Goal: Entertainment & Leisure: Consume media (video, audio)

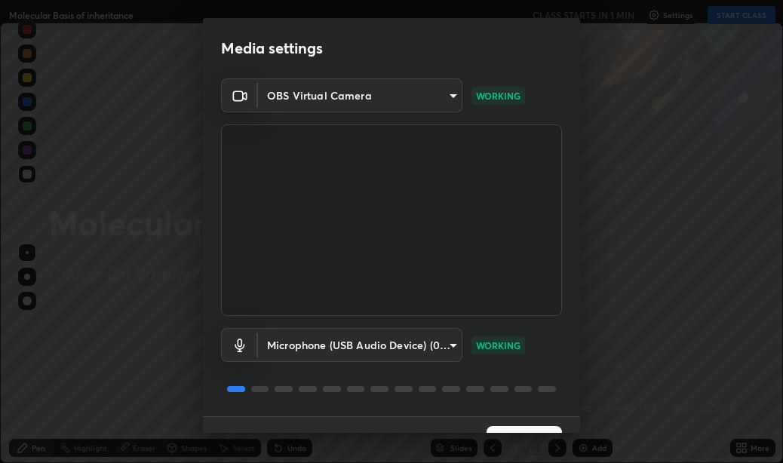
scroll to position [32, 0]
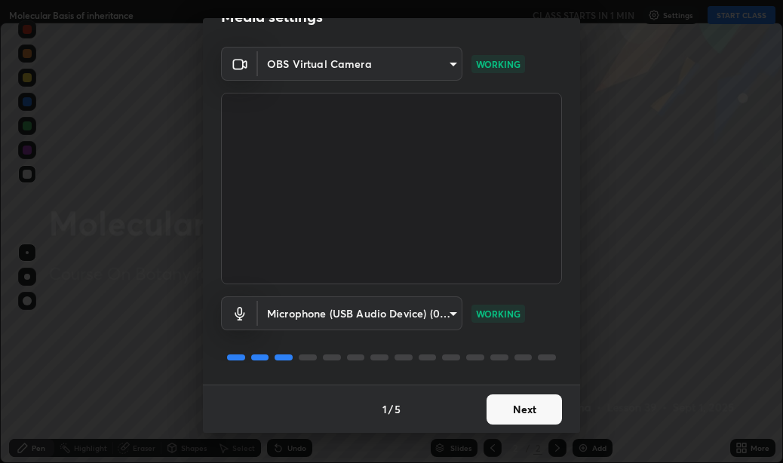
click at [509, 414] on button "Next" at bounding box center [524, 410] width 75 height 30
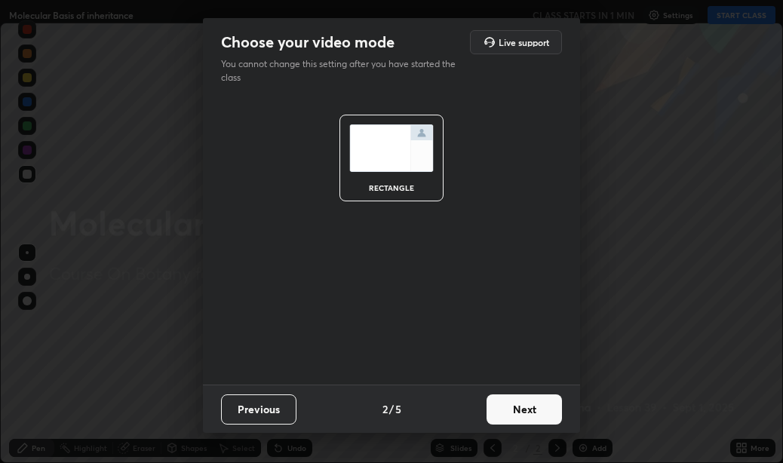
scroll to position [0, 0]
click at [516, 409] on button "Next" at bounding box center [524, 410] width 75 height 30
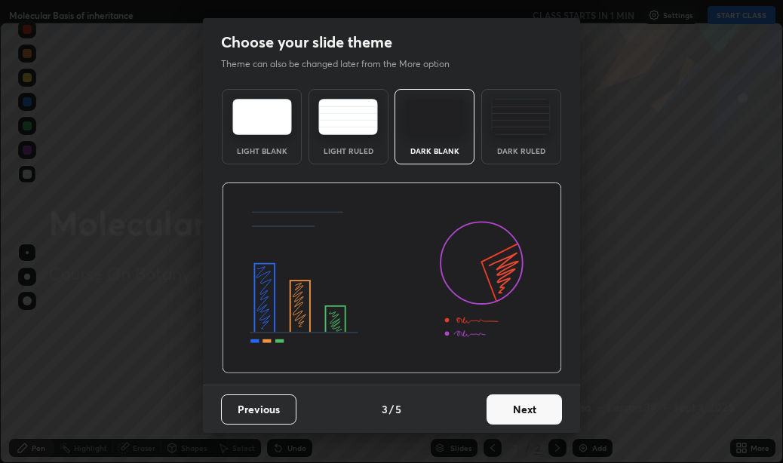
click at [516, 409] on button "Next" at bounding box center [524, 410] width 75 height 30
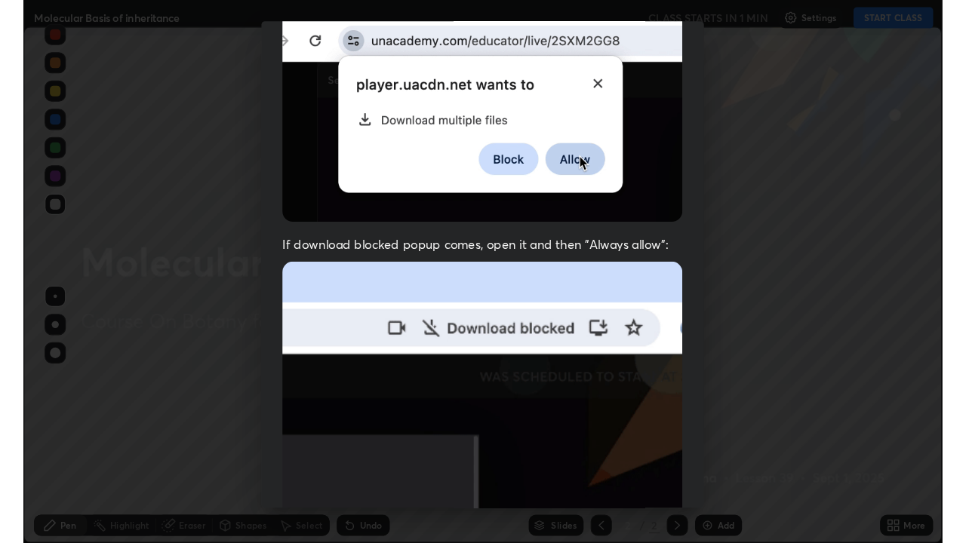
scroll to position [339, 0]
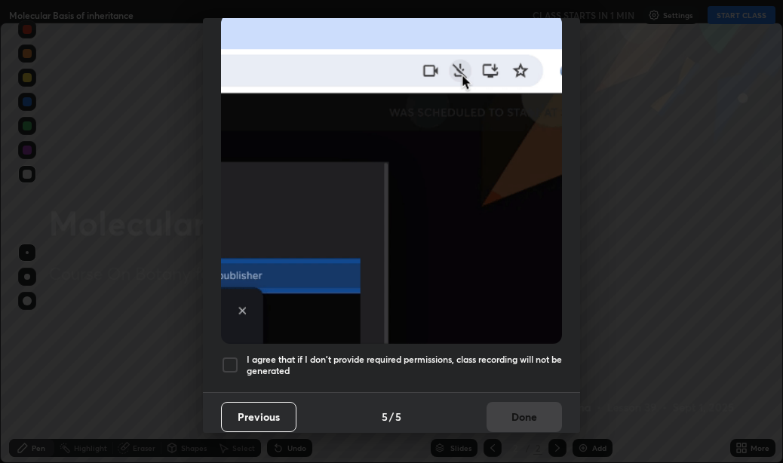
click at [228, 356] on div at bounding box center [230, 365] width 18 height 18
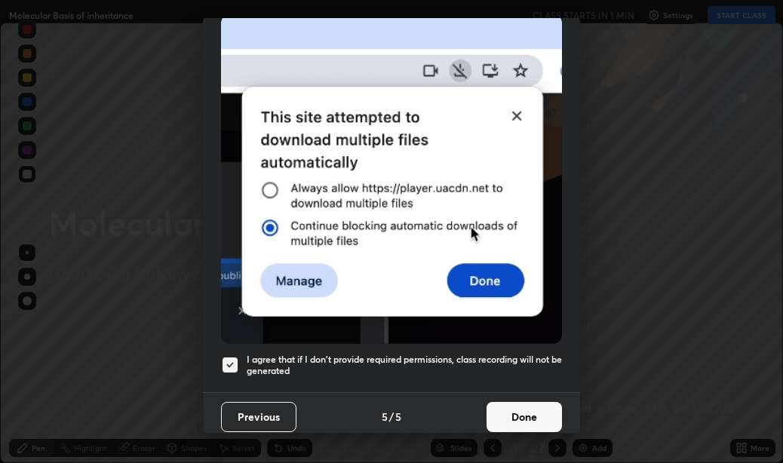
click at [511, 402] on button "Done" at bounding box center [524, 417] width 75 height 30
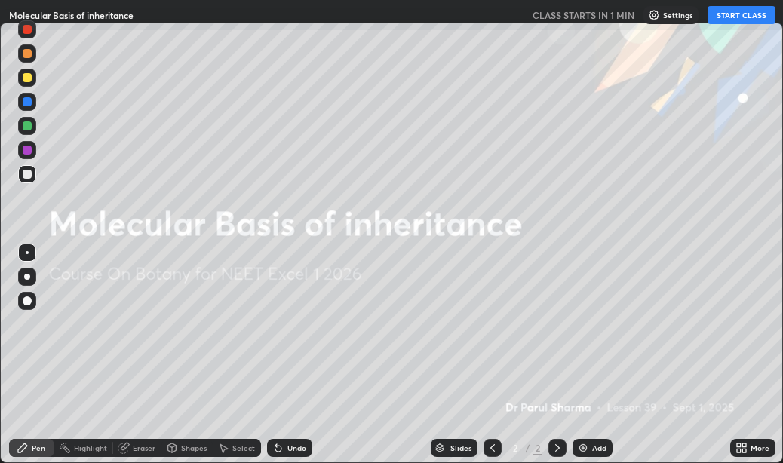
click at [748, 450] on div "More" at bounding box center [752, 448] width 45 height 18
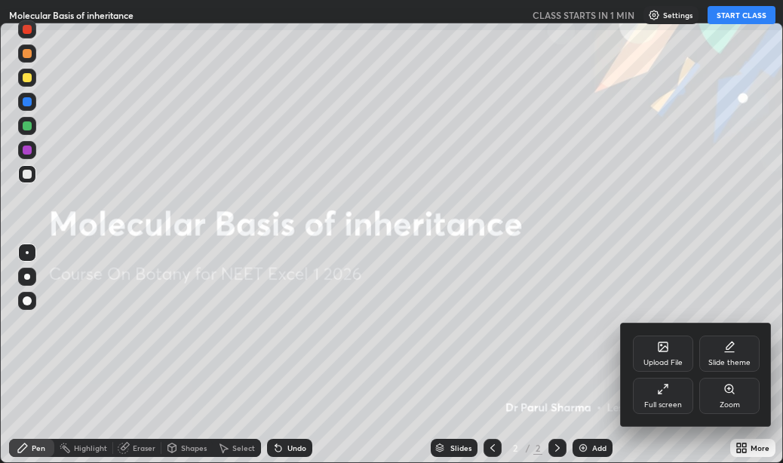
click at [662, 396] on div "Full screen" at bounding box center [663, 396] width 60 height 36
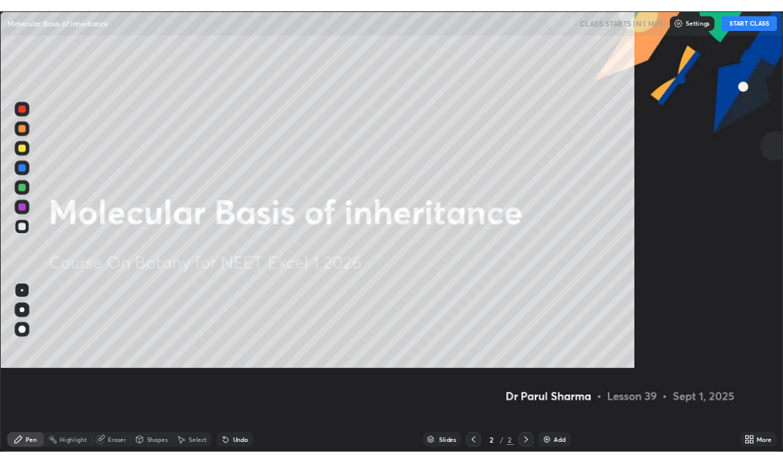
scroll to position [543, 966]
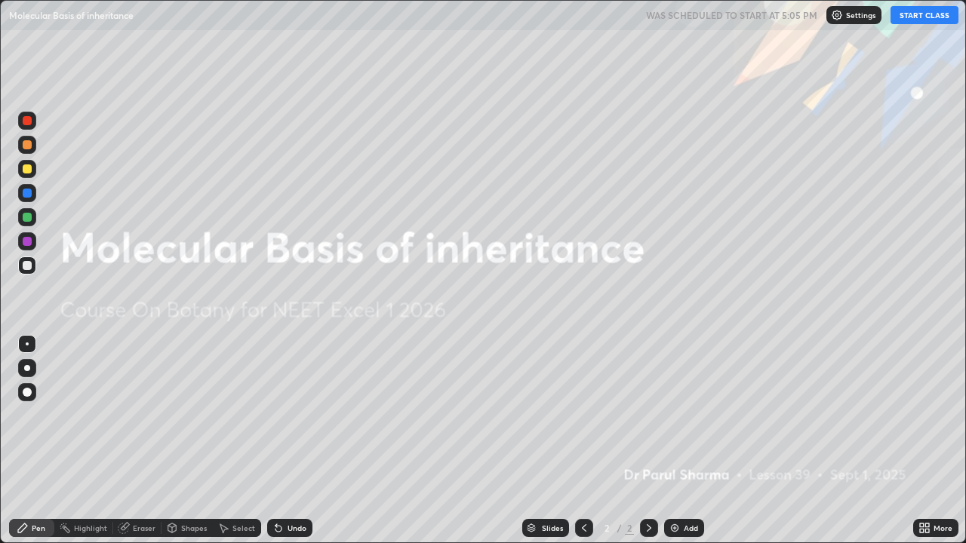
click at [782, 17] on button "START CLASS" at bounding box center [924, 15] width 68 height 18
click at [782, 462] on icon at bounding box center [922, 531] width 4 height 4
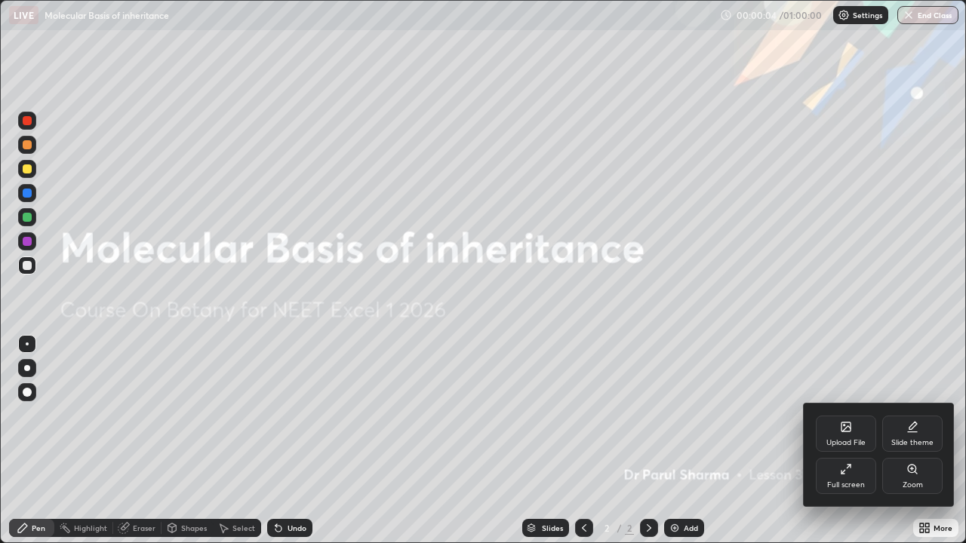
click at [782, 462] on icon at bounding box center [842, 472] width 3 height 3
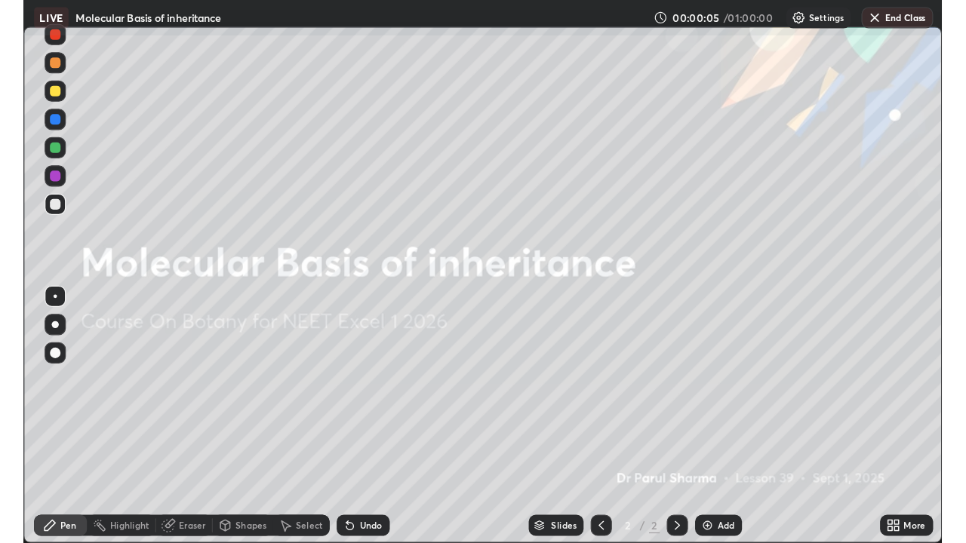
scroll to position [74980, 74660]
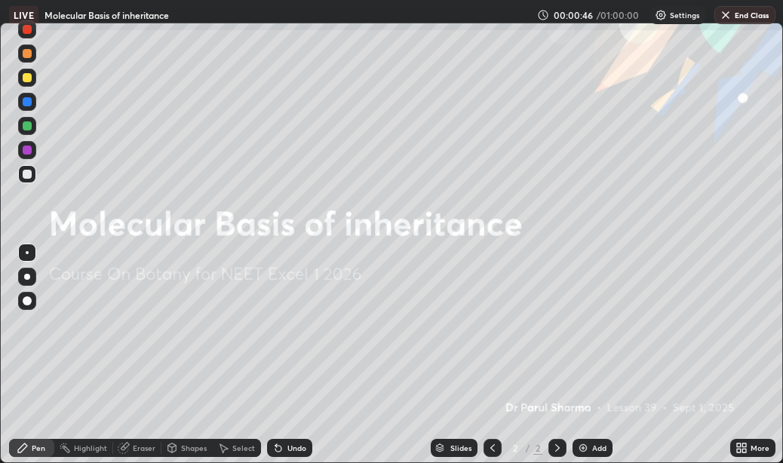
click at [739, 444] on icon at bounding box center [739, 446] width 4 height 4
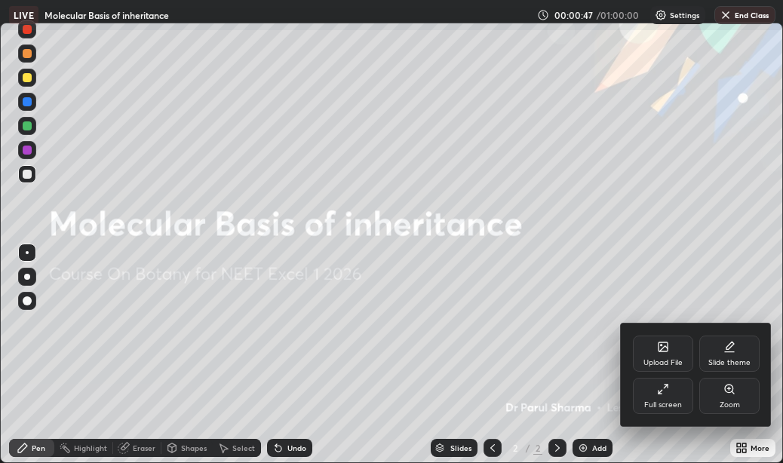
click at [665, 395] on div "Full screen" at bounding box center [663, 396] width 60 height 36
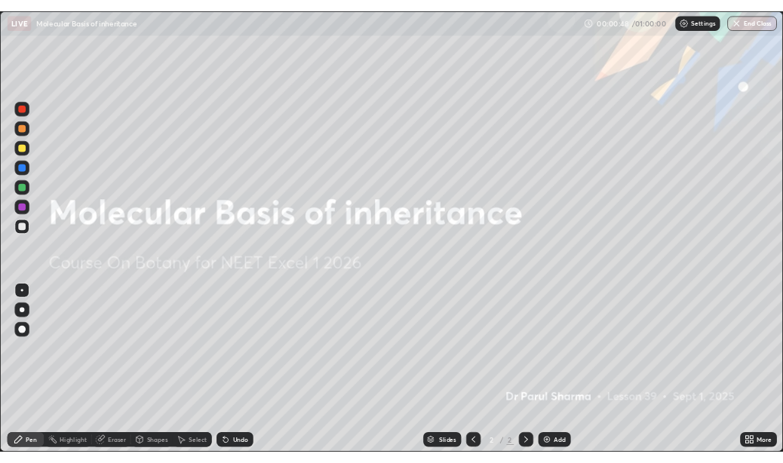
scroll to position [543, 966]
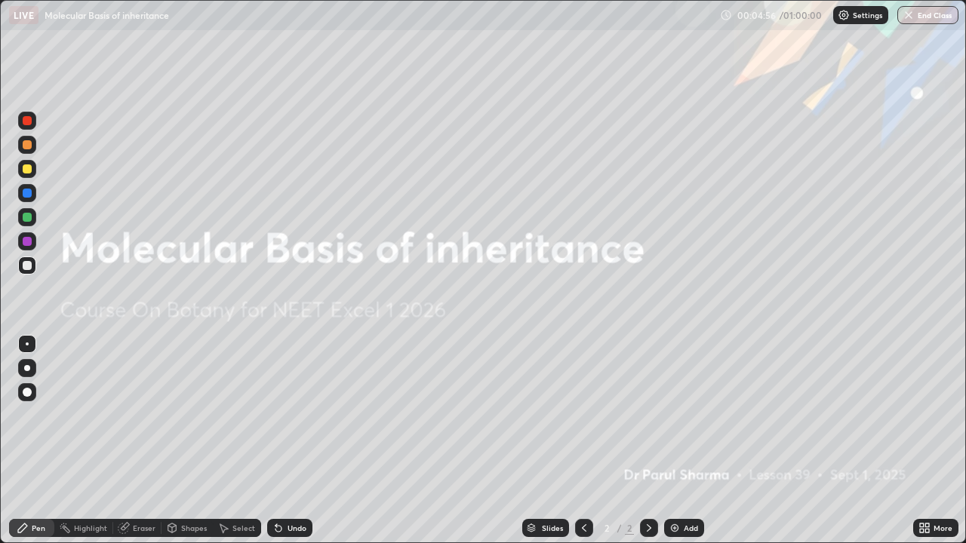
click at [674, 462] on img at bounding box center [674, 528] width 12 height 12
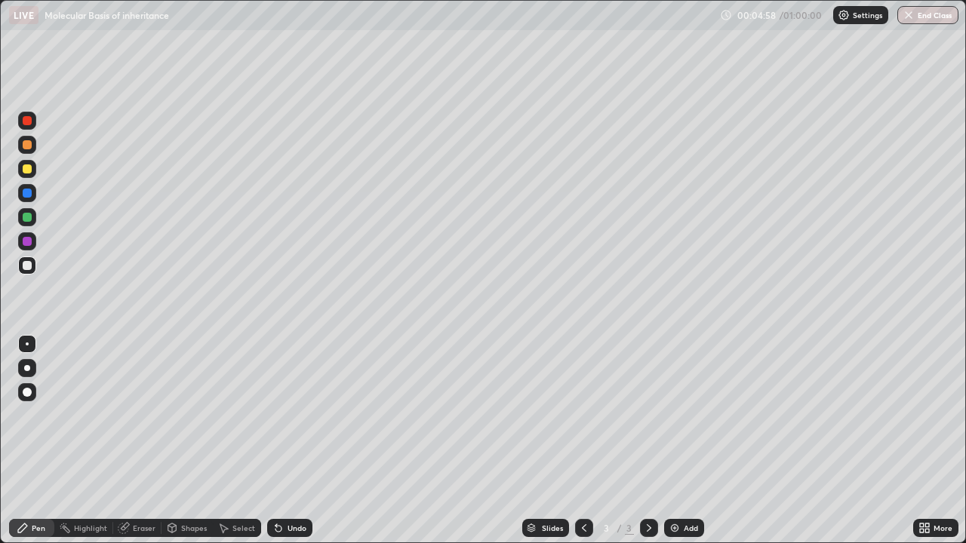
click at [27, 218] on div at bounding box center [27, 217] width 9 height 9
click at [24, 171] on div at bounding box center [27, 168] width 9 height 9
click at [26, 268] on div at bounding box center [27, 265] width 9 height 9
click at [27, 146] on div at bounding box center [27, 144] width 9 height 9
click at [672, 462] on img at bounding box center [674, 528] width 12 height 12
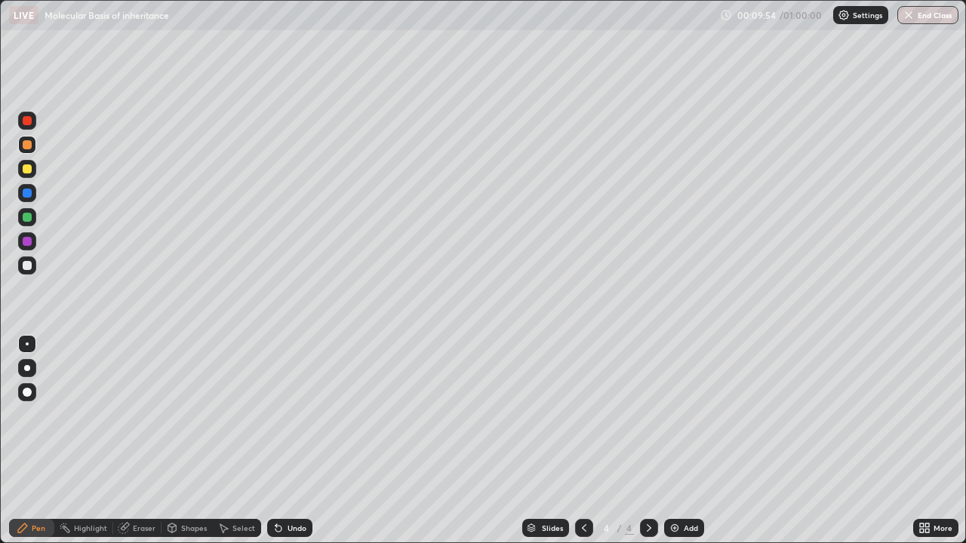
click at [27, 171] on div at bounding box center [27, 168] width 9 height 9
click at [27, 264] on div at bounding box center [27, 265] width 9 height 9
click at [27, 194] on div at bounding box center [27, 193] width 9 height 9
click at [25, 171] on div at bounding box center [27, 168] width 9 height 9
click at [25, 268] on div at bounding box center [27, 265] width 9 height 9
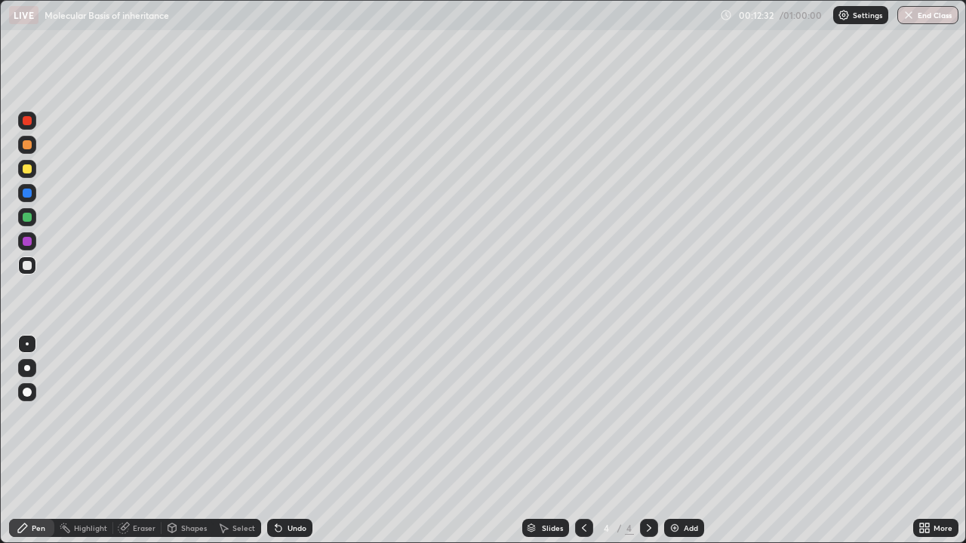
click at [585, 462] on icon at bounding box center [584, 528] width 12 height 12
click at [647, 462] on icon at bounding box center [649, 528] width 5 height 8
click at [675, 462] on img at bounding box center [674, 528] width 12 height 12
click at [28, 192] on div at bounding box center [27, 193] width 9 height 9
click at [24, 269] on div at bounding box center [27, 265] width 9 height 9
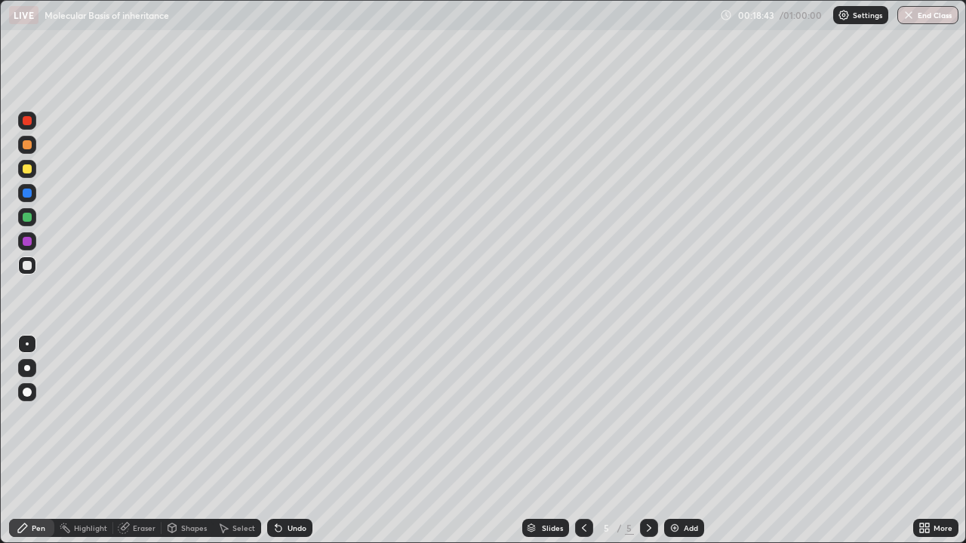
click at [26, 173] on div at bounding box center [27, 168] width 9 height 9
click at [29, 239] on div at bounding box center [27, 241] width 9 height 9
click at [27, 172] on div at bounding box center [27, 168] width 9 height 9
click at [671, 462] on img at bounding box center [674, 528] width 12 height 12
click at [178, 462] on div "Shapes" at bounding box center [186, 528] width 51 height 18
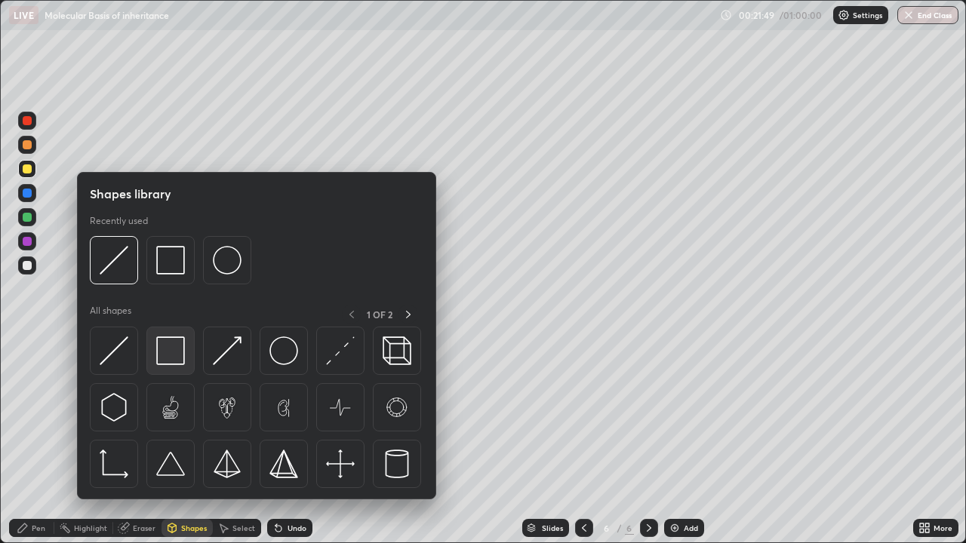
click at [179, 347] on img at bounding box center [170, 350] width 29 height 29
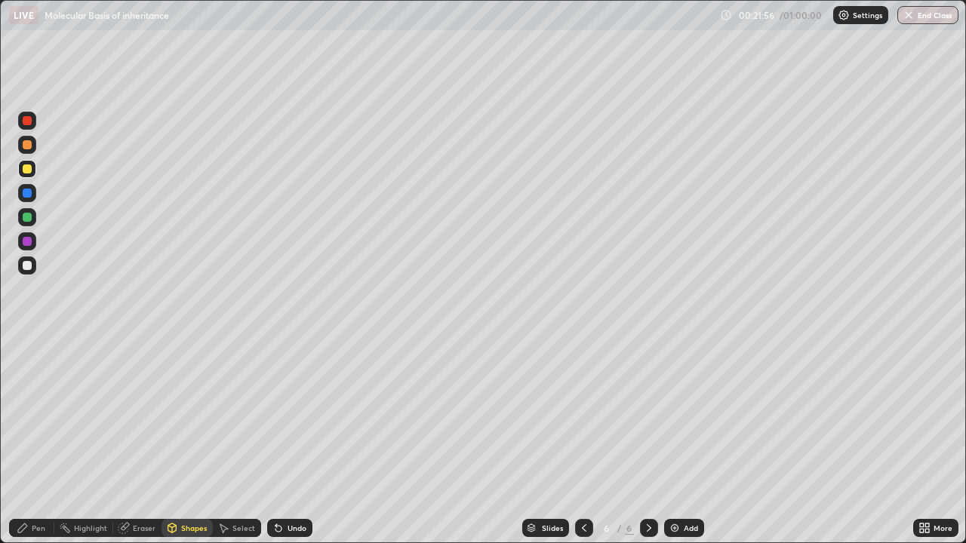
click at [183, 462] on div "Shapes" at bounding box center [194, 528] width 26 height 8
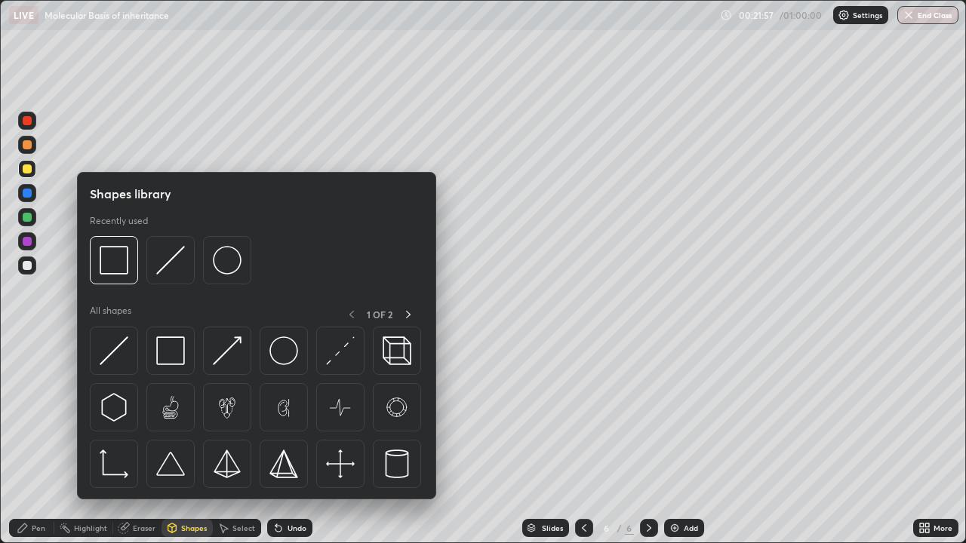
click at [119, 347] on img at bounding box center [114, 350] width 29 height 29
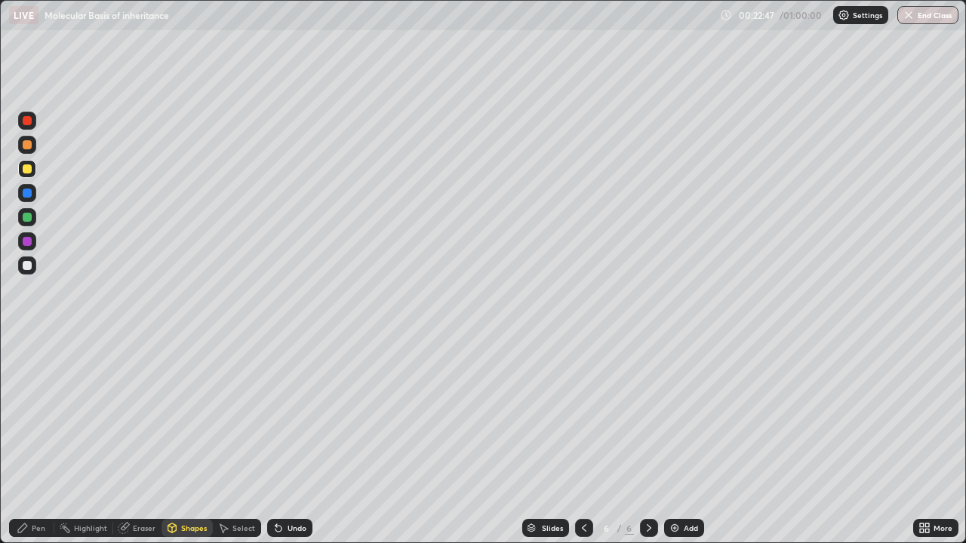
click at [24, 263] on div at bounding box center [27, 265] width 9 height 9
click at [27, 462] on icon at bounding box center [23, 528] width 12 height 12
click at [674, 462] on img at bounding box center [674, 528] width 12 height 12
click at [30, 123] on div at bounding box center [27, 120] width 9 height 9
click at [30, 170] on div at bounding box center [27, 168] width 9 height 9
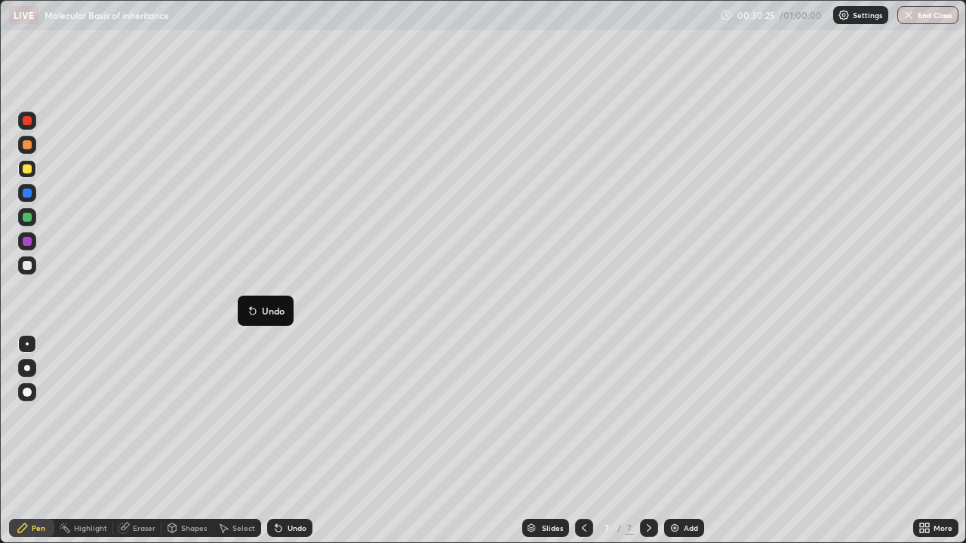
click at [143, 462] on div "Eraser" at bounding box center [144, 528] width 23 height 8
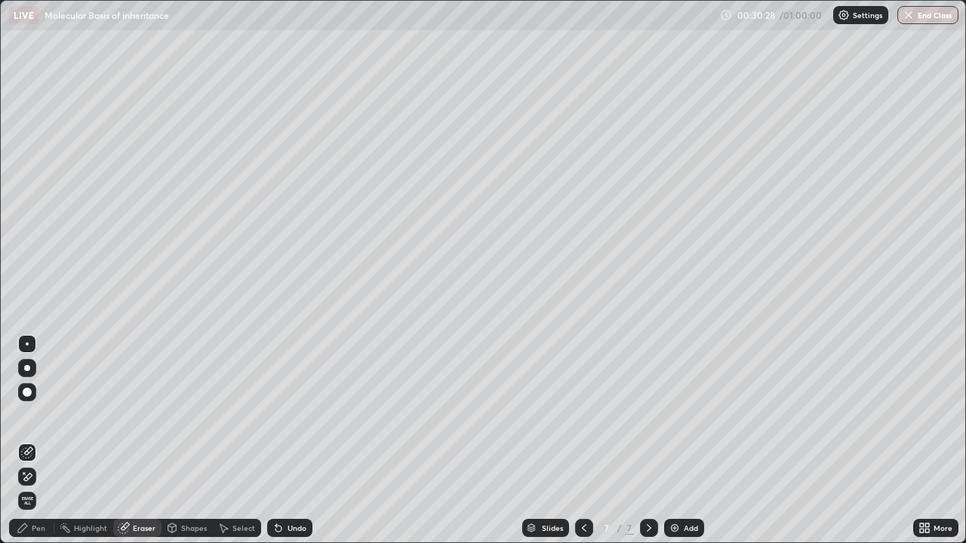
click at [34, 462] on div "Pen" at bounding box center [39, 528] width 14 height 8
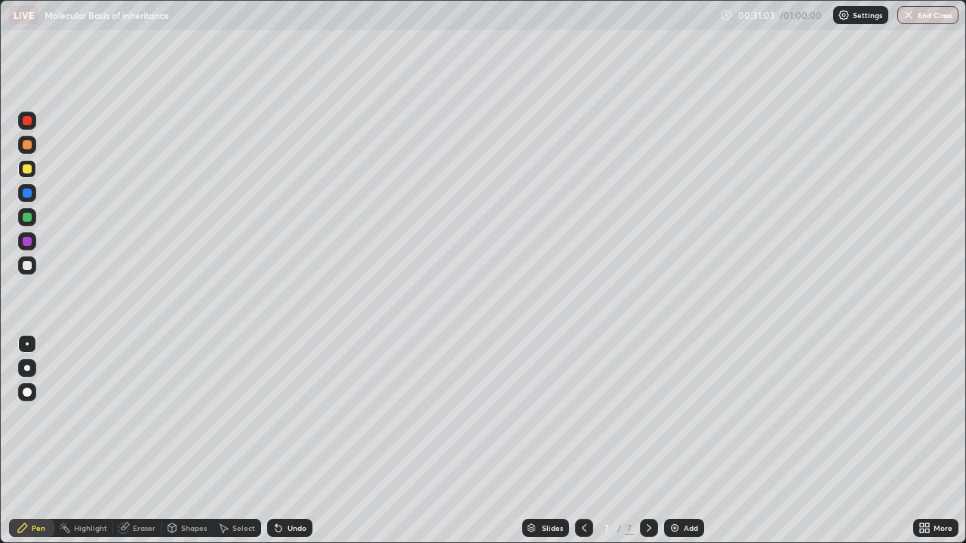
click at [197, 462] on div "Shapes" at bounding box center [194, 528] width 26 height 8
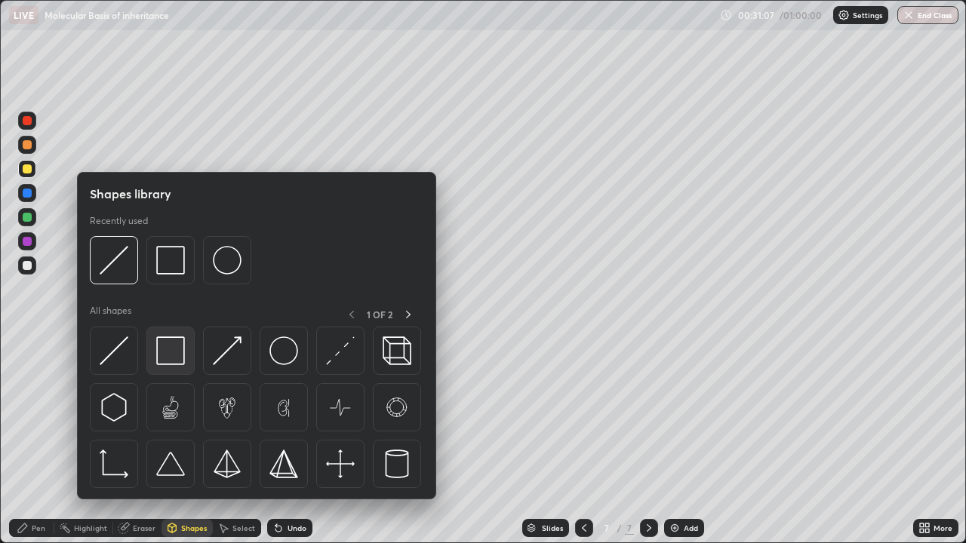
click at [169, 349] on img at bounding box center [170, 350] width 29 height 29
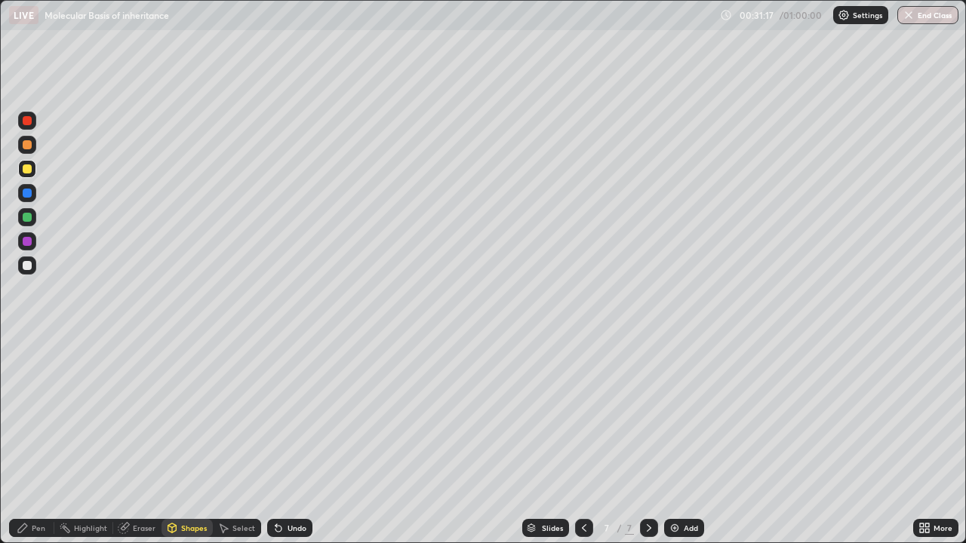
click at [27, 263] on div at bounding box center [27, 265] width 9 height 9
click at [34, 462] on div "Pen" at bounding box center [39, 528] width 14 height 8
click at [138, 462] on div "Eraser" at bounding box center [144, 528] width 23 height 8
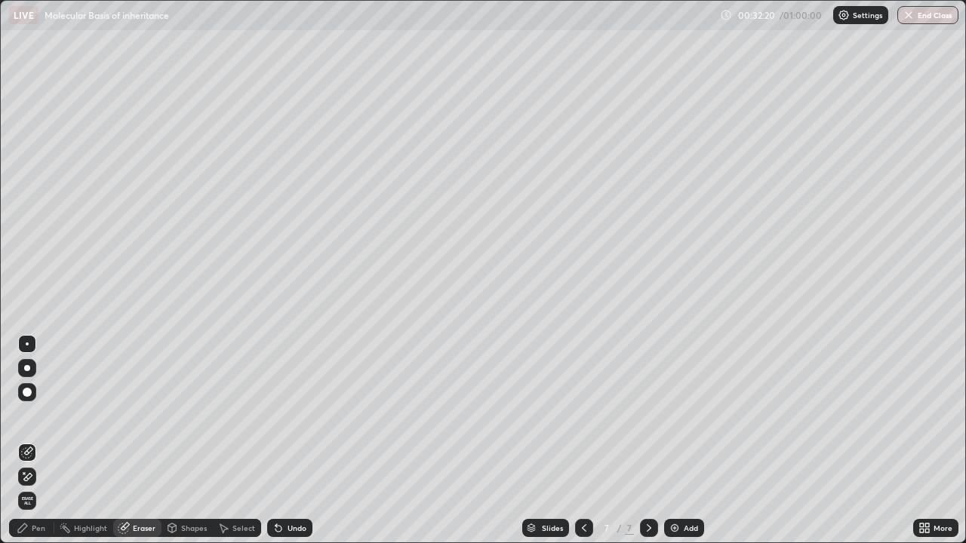
click at [26, 462] on icon at bounding box center [23, 528] width 12 height 12
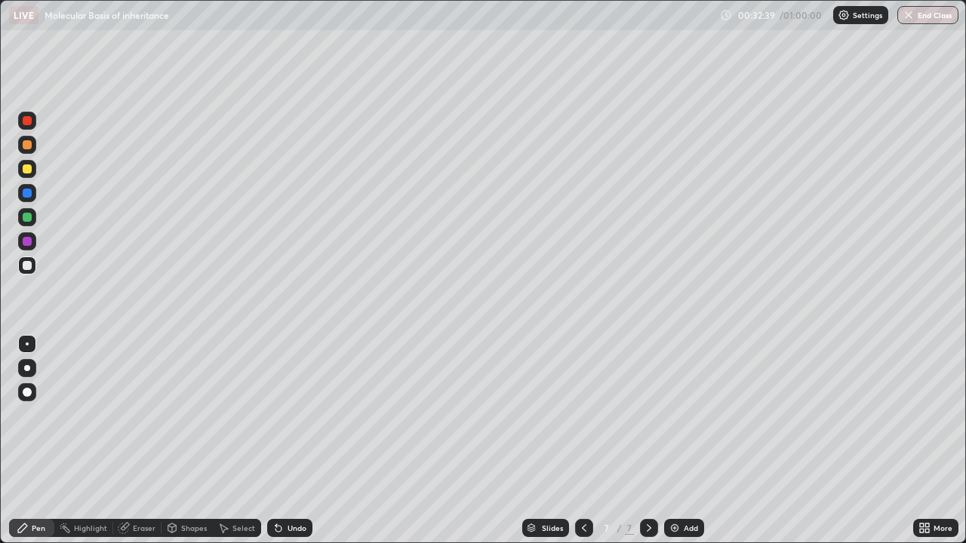
click at [26, 218] on div at bounding box center [27, 217] width 9 height 9
click at [24, 263] on div at bounding box center [27, 265] width 9 height 9
click at [26, 220] on div at bounding box center [27, 217] width 9 height 9
click at [27, 266] on div at bounding box center [27, 265] width 9 height 9
click at [26, 263] on div at bounding box center [27, 265] width 9 height 9
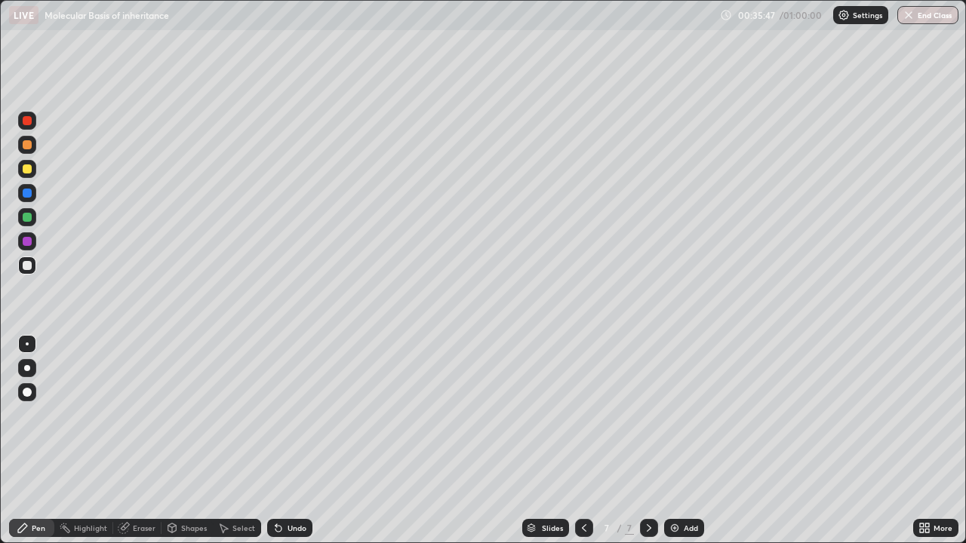
click at [24, 166] on div at bounding box center [27, 168] width 9 height 9
click at [138, 462] on div "Eraser" at bounding box center [144, 528] width 23 height 8
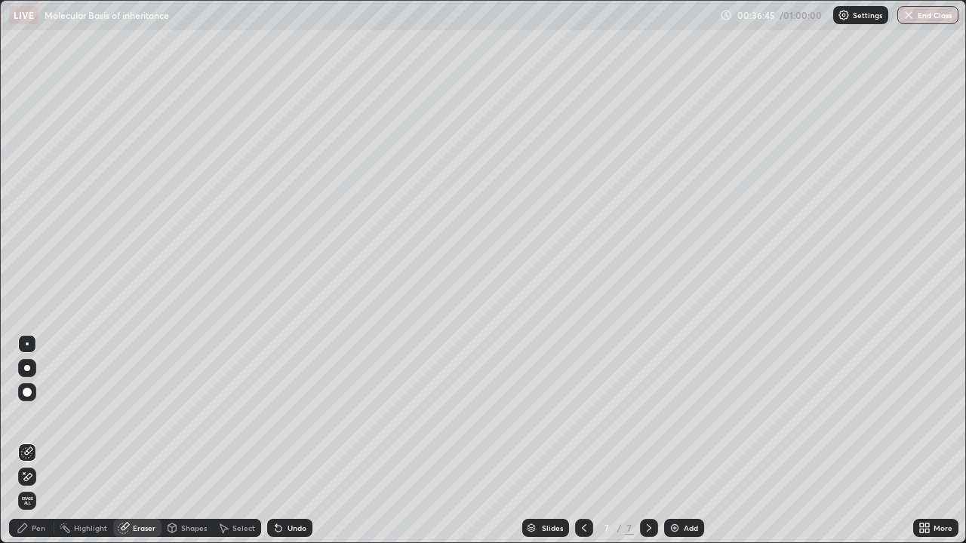
click at [36, 462] on div "Pen" at bounding box center [39, 528] width 14 height 8
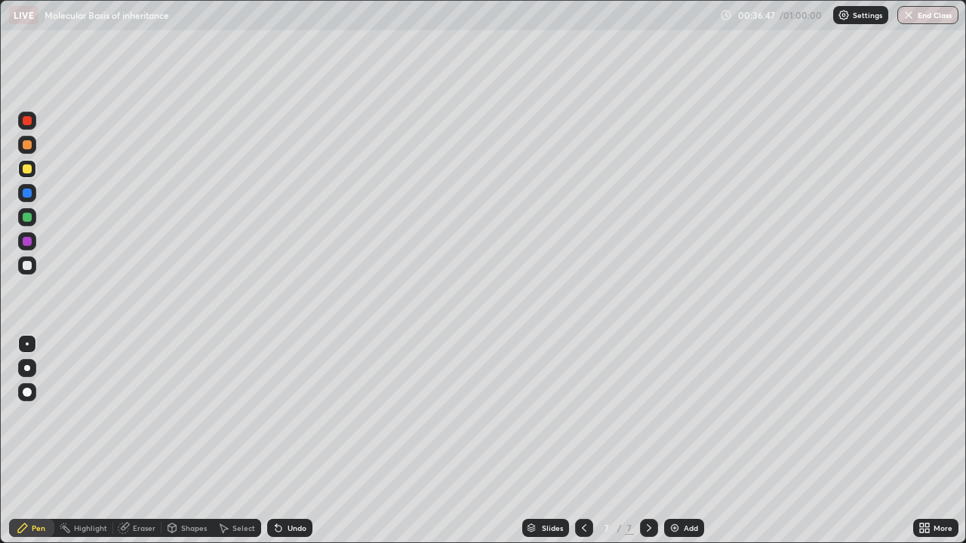
click at [30, 221] on div at bounding box center [27, 217] width 18 height 18
click at [31, 267] on div at bounding box center [27, 265] width 9 height 9
click at [394, 462] on div "Slides 7 / 7 Add" at bounding box center [612, 528] width 601 height 30
click at [31, 147] on div at bounding box center [27, 144] width 9 height 9
click at [28, 266] on div at bounding box center [27, 265] width 9 height 9
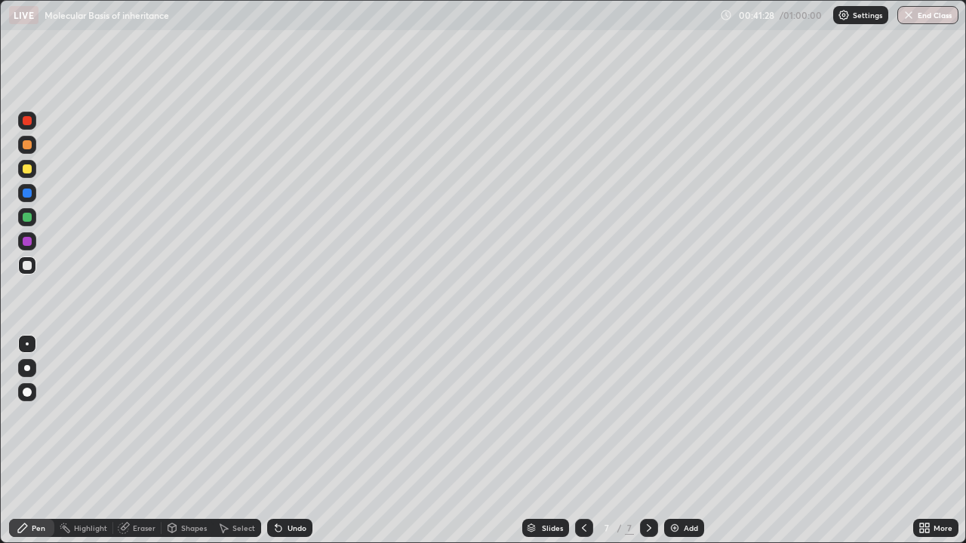
click at [675, 462] on img at bounding box center [674, 528] width 12 height 12
click at [26, 264] on div at bounding box center [27, 265] width 9 height 9
click at [582, 462] on icon at bounding box center [584, 528] width 5 height 8
click at [672, 462] on img at bounding box center [674, 528] width 12 height 12
click at [28, 120] on div at bounding box center [27, 120] width 9 height 9
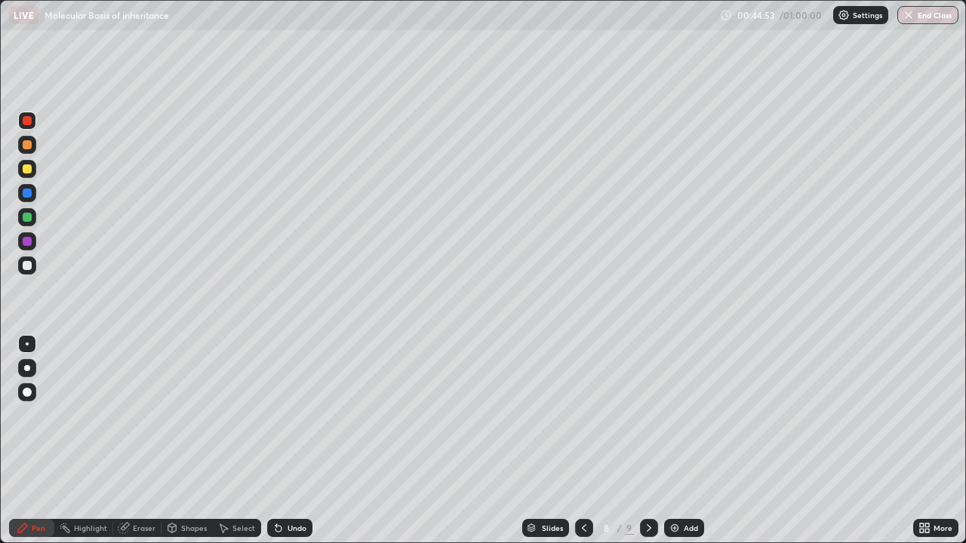
click at [27, 171] on div at bounding box center [27, 168] width 9 height 9
click at [25, 194] on div at bounding box center [27, 193] width 9 height 9
click at [24, 267] on div at bounding box center [27, 265] width 9 height 9
click at [137, 462] on div "Eraser" at bounding box center [144, 528] width 23 height 8
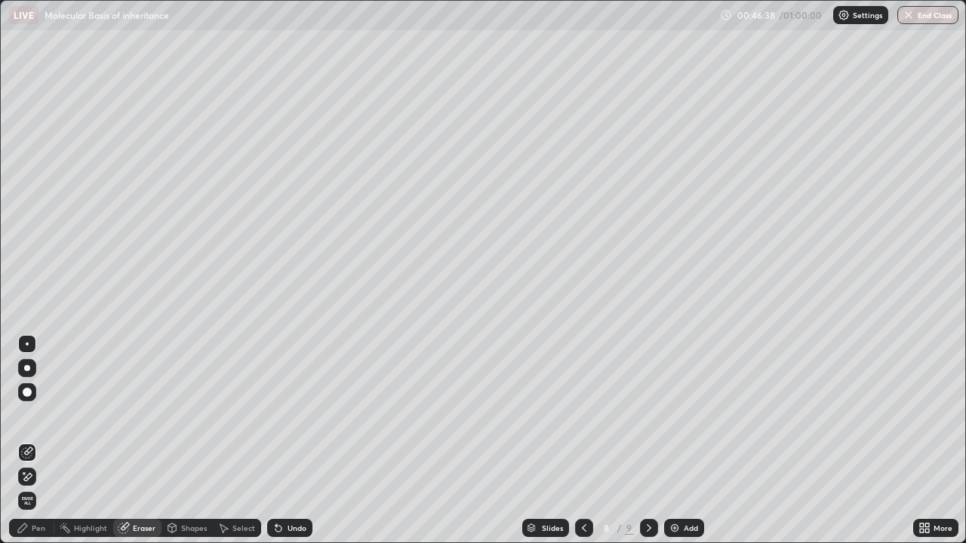
click at [35, 462] on div "Pen" at bounding box center [39, 528] width 14 height 8
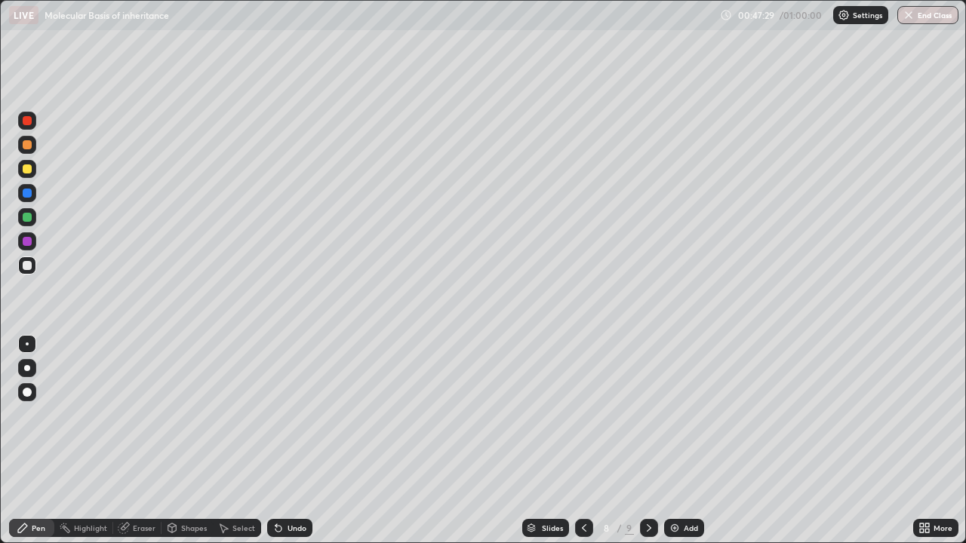
click at [28, 167] on div at bounding box center [27, 168] width 9 height 9
click at [585, 462] on icon at bounding box center [584, 528] width 12 height 12
click at [648, 462] on icon at bounding box center [649, 528] width 12 height 12
click at [580, 462] on icon at bounding box center [584, 528] width 12 height 12
click at [647, 462] on icon at bounding box center [649, 528] width 12 height 12
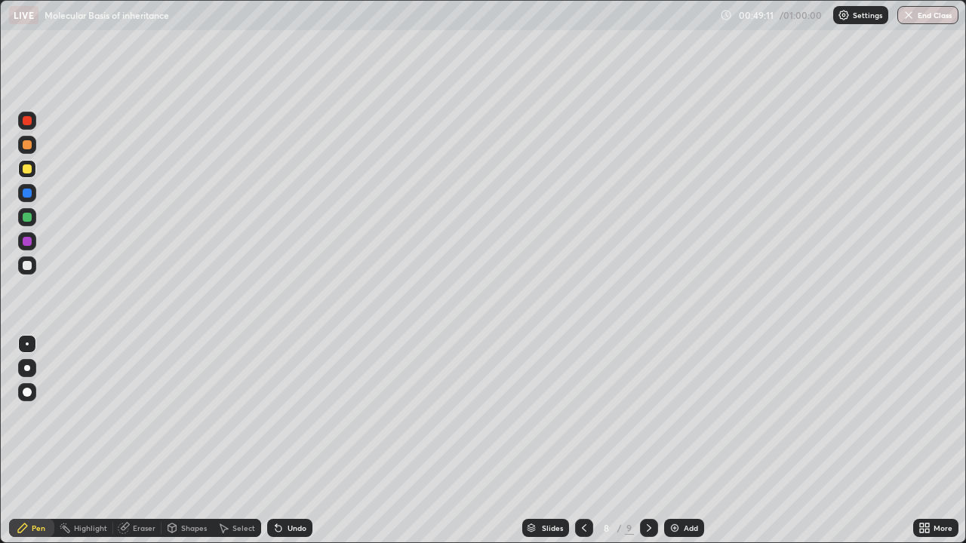
click at [582, 462] on icon at bounding box center [584, 528] width 12 height 12
click at [647, 462] on icon at bounding box center [649, 528] width 12 height 12
click at [674, 462] on img at bounding box center [674, 528] width 12 height 12
click at [26, 194] on div at bounding box center [27, 193] width 9 height 9
click at [28, 269] on div at bounding box center [27, 265] width 9 height 9
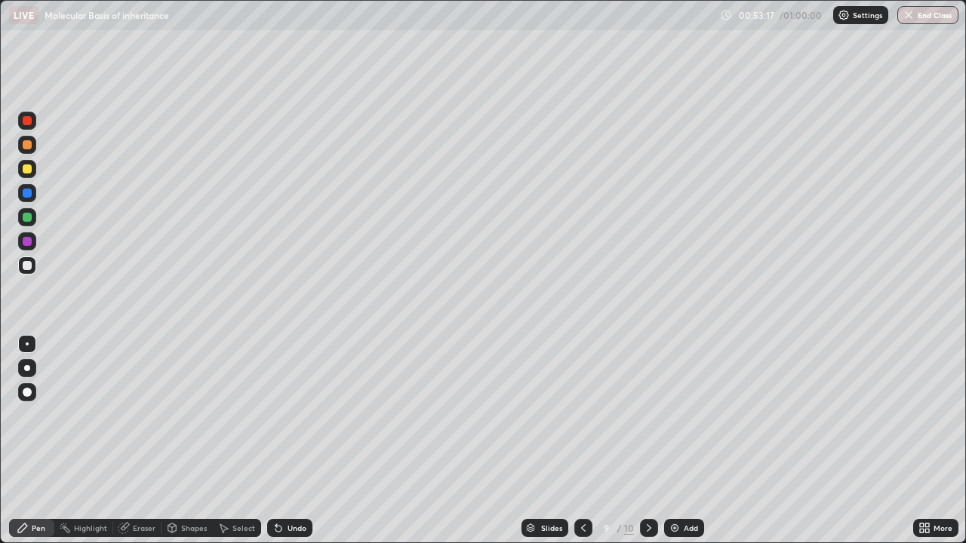
click at [671, 462] on img at bounding box center [674, 528] width 12 height 12
click at [582, 462] on icon at bounding box center [584, 528] width 12 height 12
click at [674, 462] on img at bounding box center [674, 528] width 12 height 12
click at [25, 192] on div at bounding box center [27, 193] width 9 height 9
click at [25, 218] on div at bounding box center [27, 217] width 9 height 9
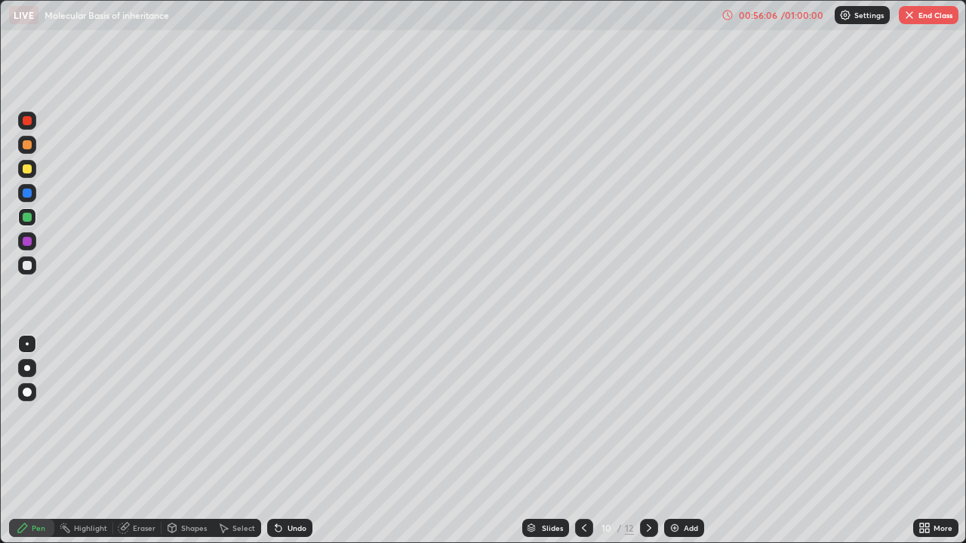
click at [582, 462] on icon at bounding box center [584, 528] width 12 height 12
click at [577, 462] on div at bounding box center [584, 528] width 18 height 18
click at [575, 462] on div at bounding box center [584, 528] width 18 height 18
click at [582, 462] on icon at bounding box center [584, 528] width 12 height 12
click at [578, 462] on icon at bounding box center [584, 528] width 12 height 12
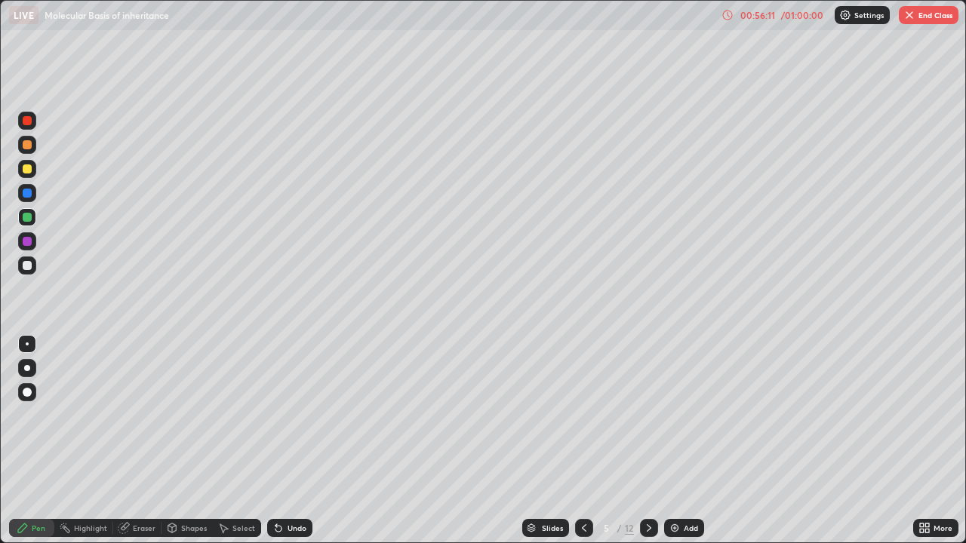
click at [582, 462] on icon at bounding box center [584, 528] width 12 height 12
click at [650, 462] on icon at bounding box center [649, 528] width 12 height 12
click at [647, 462] on icon at bounding box center [649, 528] width 12 height 12
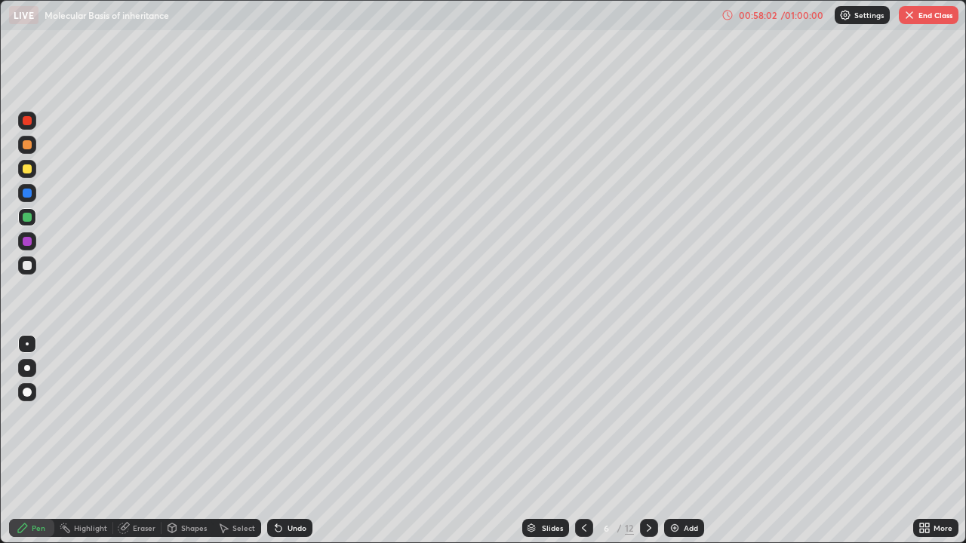
click at [645, 462] on icon at bounding box center [649, 528] width 12 height 12
click at [644, 462] on div at bounding box center [649, 528] width 18 height 18
click at [647, 462] on icon at bounding box center [649, 528] width 12 height 12
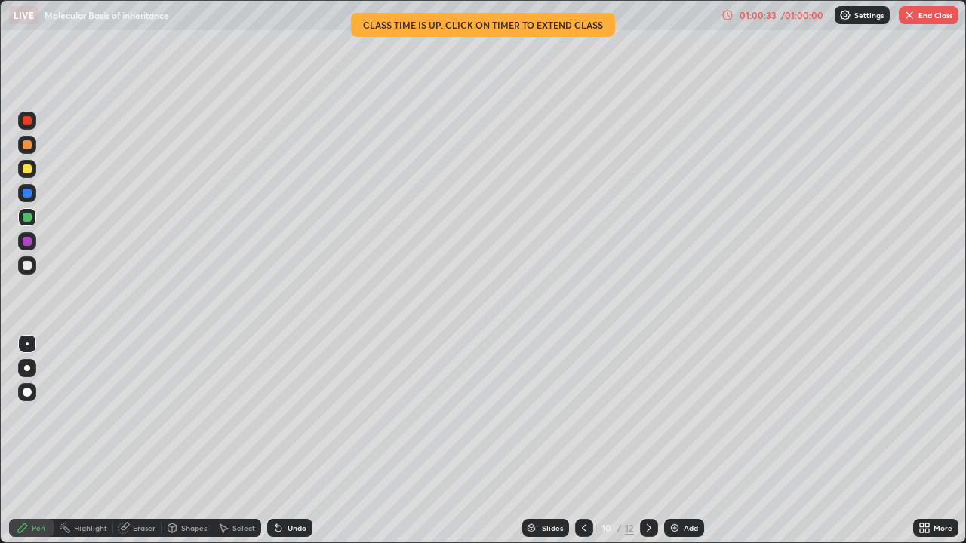
click at [782, 12] on button "End Class" at bounding box center [929, 15] width 60 height 18
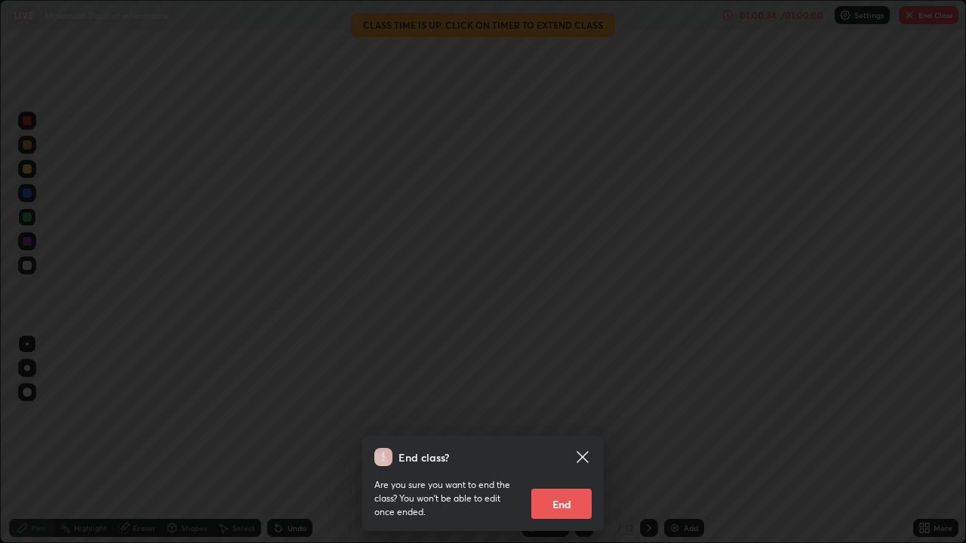
click at [560, 462] on button "End" at bounding box center [561, 504] width 60 height 30
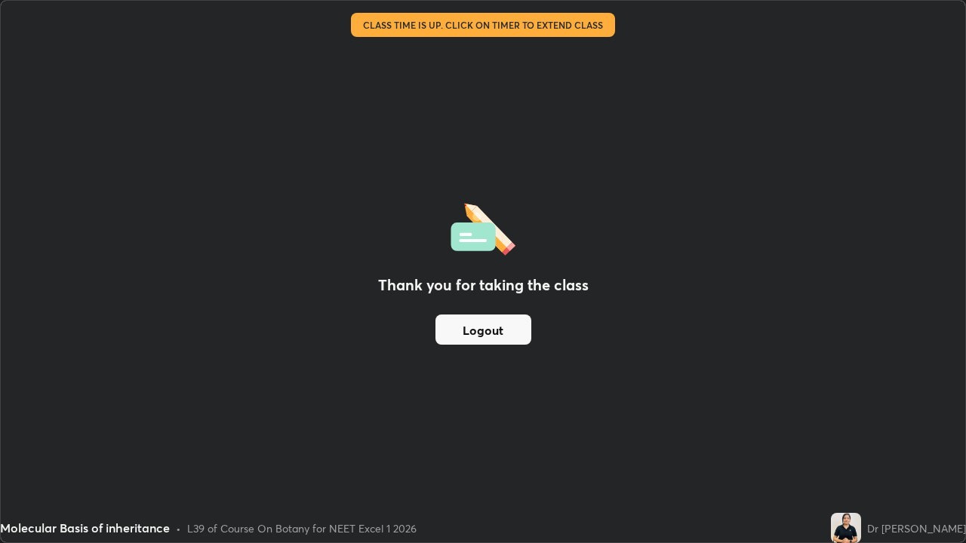
click at [704, 290] on div "Thank you for taking the class Logout" at bounding box center [483, 272] width 964 height 542
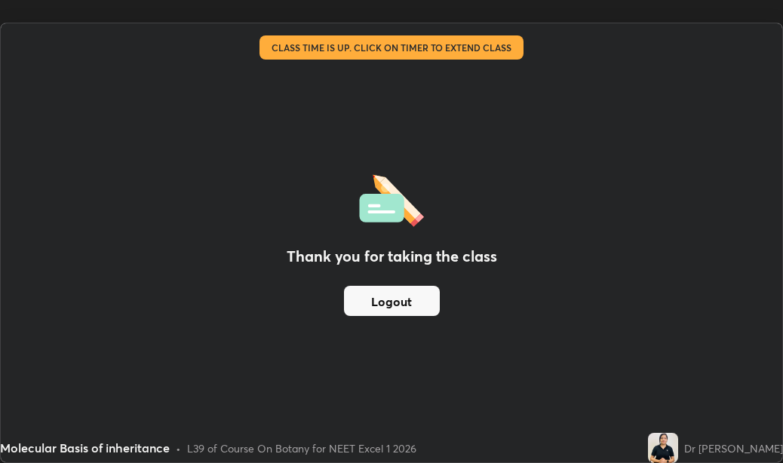
scroll to position [74980, 74660]
